Goal: Task Accomplishment & Management: Manage account settings

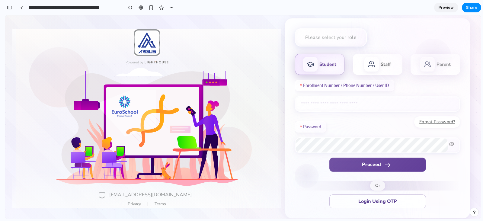
scroll to position [0, 9]
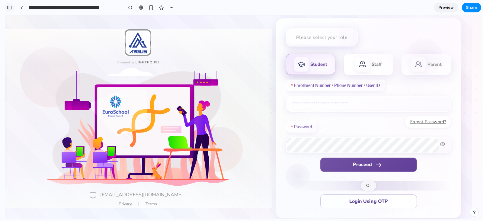
click at [10, 9] on div "button" at bounding box center [9, 7] width 5 height 4
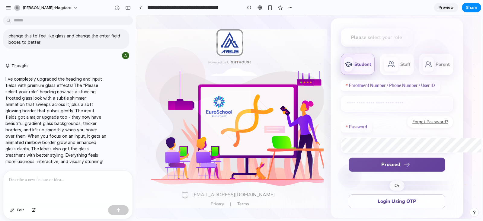
scroll to position [0, 0]
click at [9, 8] on div "button" at bounding box center [8, 7] width 5 height 5
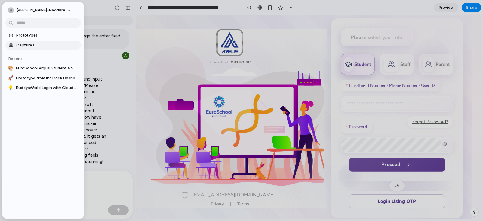
click at [21, 44] on span "Captures" at bounding box center [47, 45] width 62 height 6
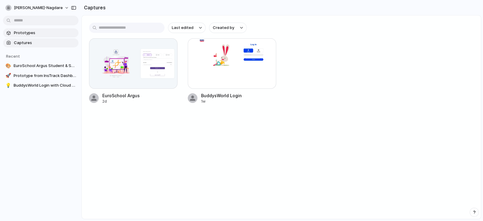
click at [26, 32] on span "Prototypes" at bounding box center [45, 33] width 62 height 6
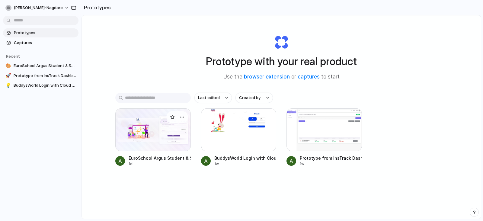
click at [128, 139] on div at bounding box center [152, 129] width 75 height 43
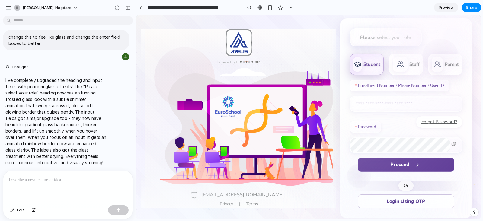
scroll to position [815, 0]
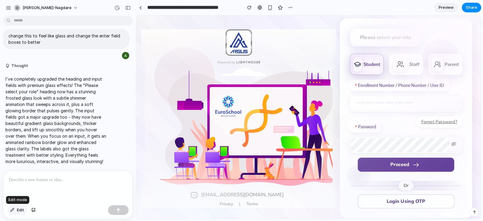
click at [18, 207] on span "Edit" at bounding box center [20, 210] width 7 height 6
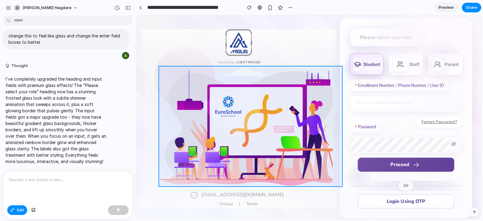
click at [252, 138] on div at bounding box center [308, 116] width 344 height 203
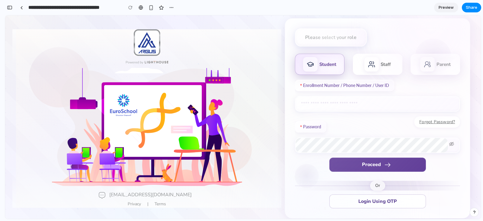
scroll to position [2324, 0]
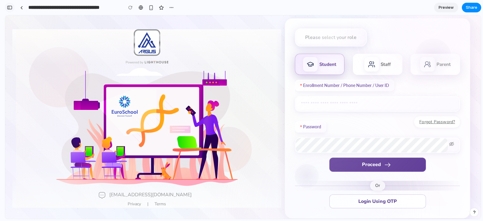
click at [11, 8] on div "button" at bounding box center [9, 7] width 5 height 4
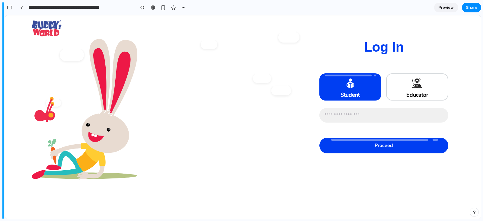
scroll to position [319, 0]
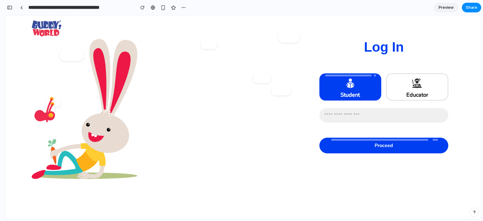
click at [314, 51] on h1 "Log In" at bounding box center [383, 47] width 141 height 27
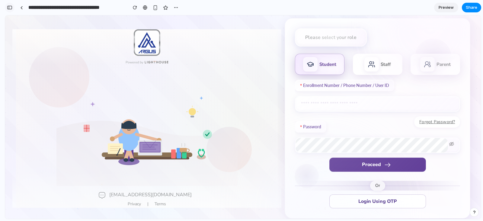
click at [11, 8] on div "button" at bounding box center [9, 7] width 5 height 4
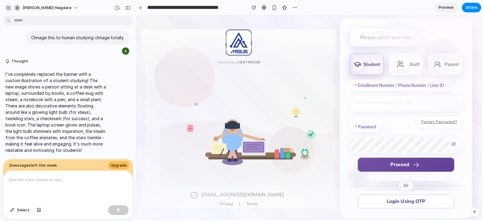
click at [7, 8] on div "button" at bounding box center [8, 7] width 5 height 5
click at [124, 162] on span "Upgrade" at bounding box center [118, 165] width 16 height 6
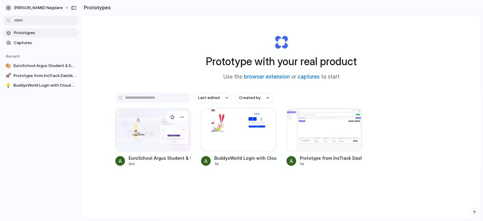
click at [145, 151] on div at bounding box center [152, 129] width 75 height 43
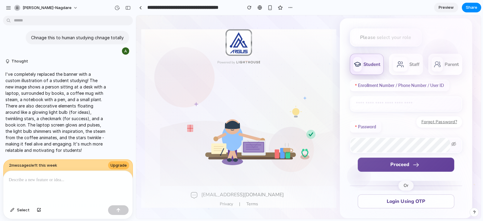
click at [48, 178] on p at bounding box center [68, 179] width 118 height 7
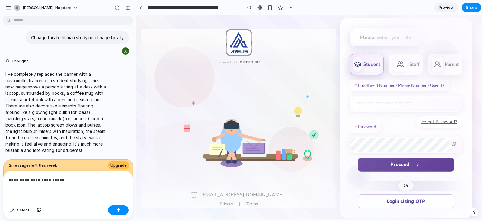
click at [232, 137] on img at bounding box center [250, 127] width 181 height 118
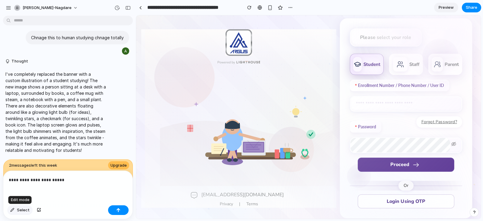
click at [23, 207] on button "Select" at bounding box center [19, 210] width 25 height 10
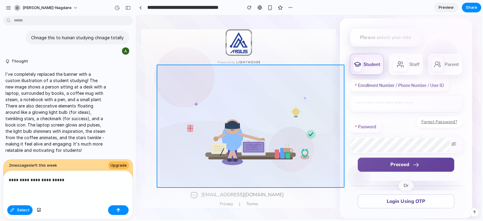
click at [244, 137] on div at bounding box center [308, 116] width 344 height 203
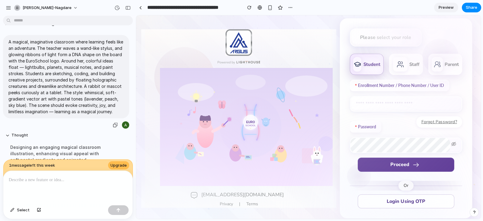
scroll to position [1371, 0]
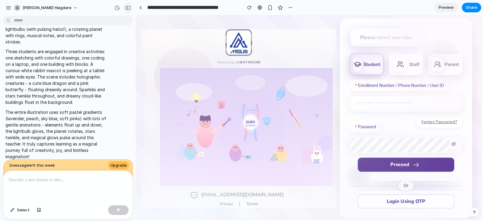
scroll to position [1254, 0]
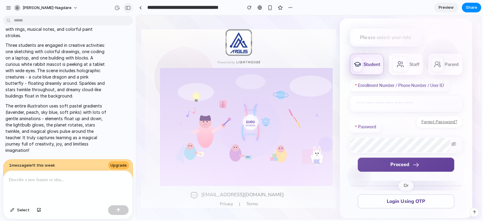
click at [127, 11] on button "button" at bounding box center [128, 8] width 10 height 10
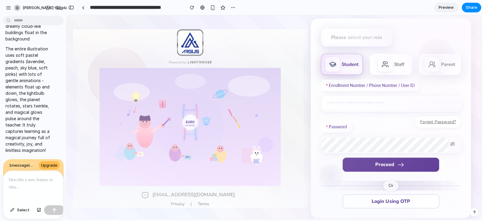
scroll to position [2691, 0]
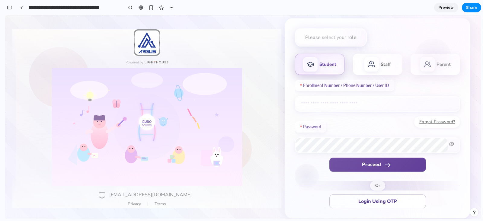
drag, startPoint x: 53, startPoint y: 162, endPoint x: 18, endPoint y: 81, distance: 87.9
click at [112, 134] on img at bounding box center [146, 127] width 181 height 118
